Goal: Find specific page/section: Find specific page/section

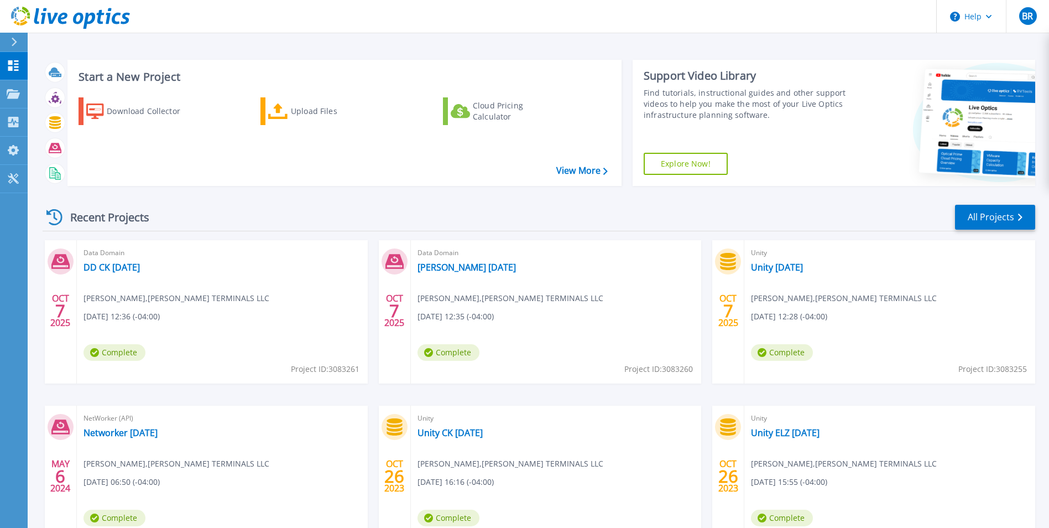
click at [263, 220] on div "Recent Projects All Projects" at bounding box center [539, 218] width 993 height 28
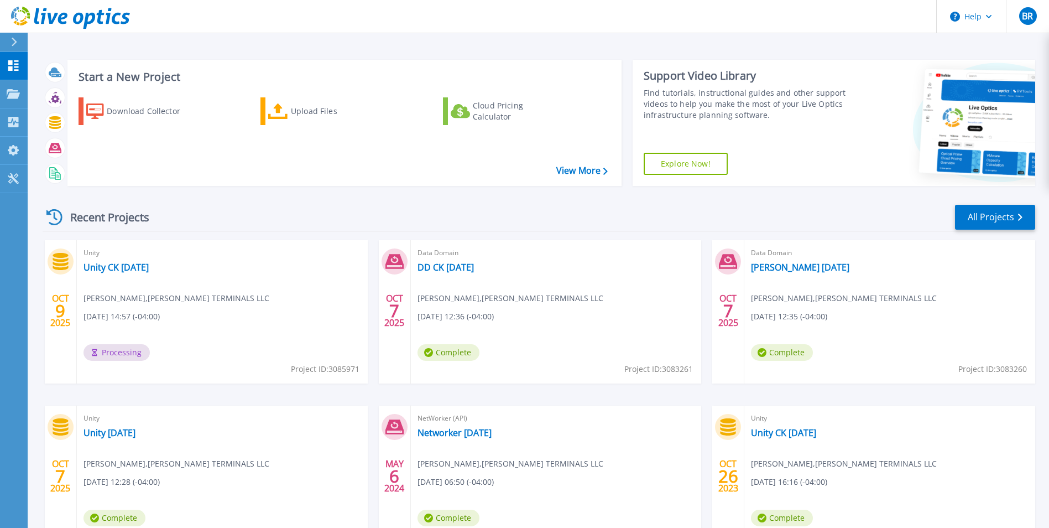
click at [802, 31] on header "Help BR End User Ben Ruhrer bruhrer@maherterminals.com MAHER TERMINALS LLC My P…" at bounding box center [524, 16] width 1049 height 33
click at [23, 93] on link "Projects Projects" at bounding box center [14, 94] width 28 height 28
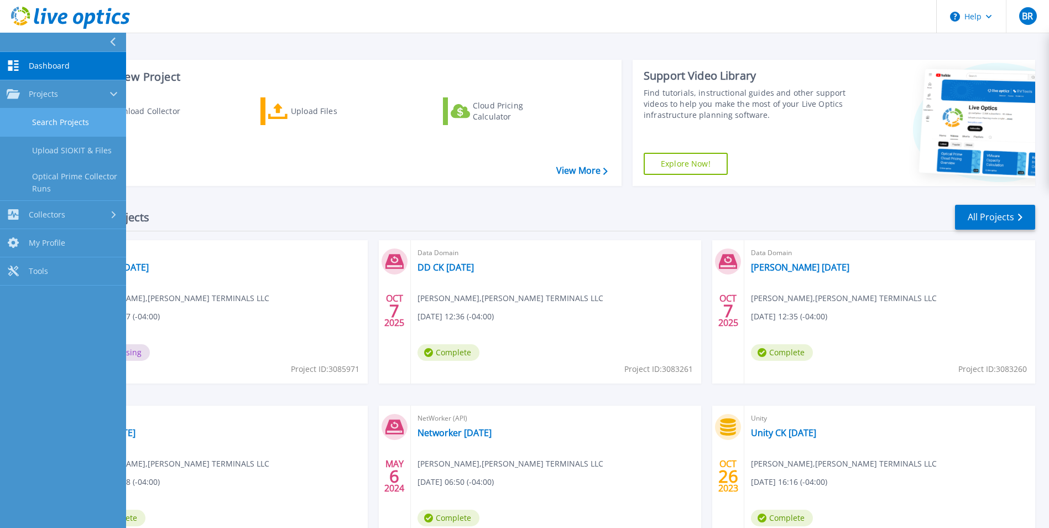
click at [43, 113] on link "Search Projects" at bounding box center [63, 122] width 126 height 28
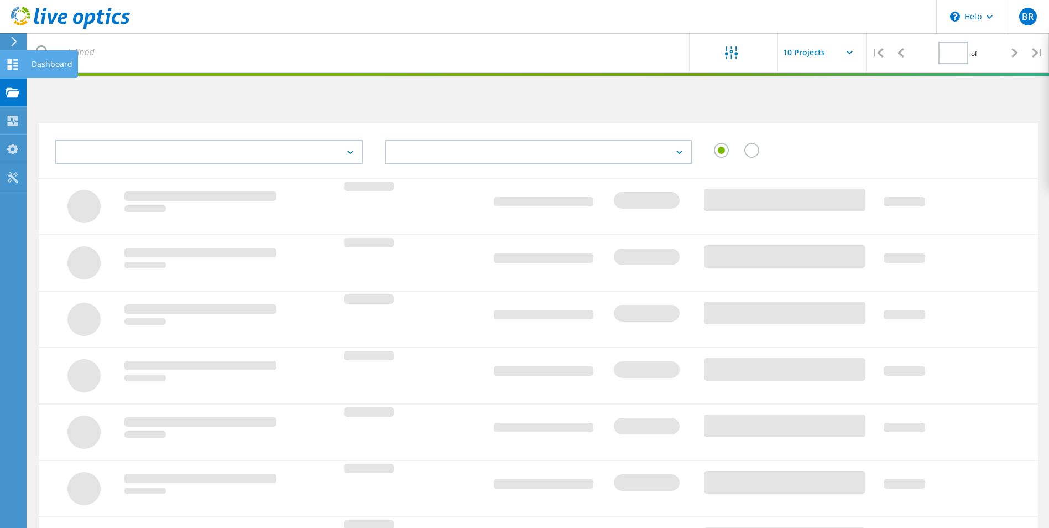
click at [17, 64] on icon at bounding box center [12, 64] width 13 height 11
type input "1"
